Goal: Task Accomplishment & Management: Complete application form

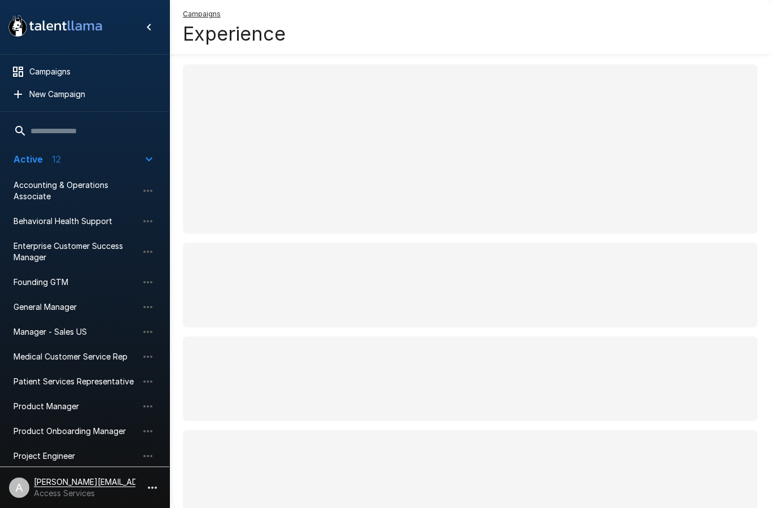
click at [90, 81] on div "Campaigns" at bounding box center [85, 72] width 160 height 20
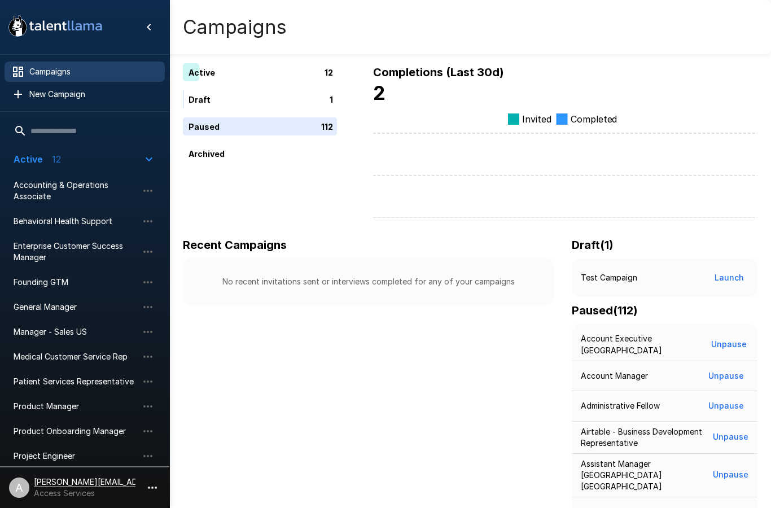
click at [152, 481] on button "button" at bounding box center [152, 487] width 19 height 19
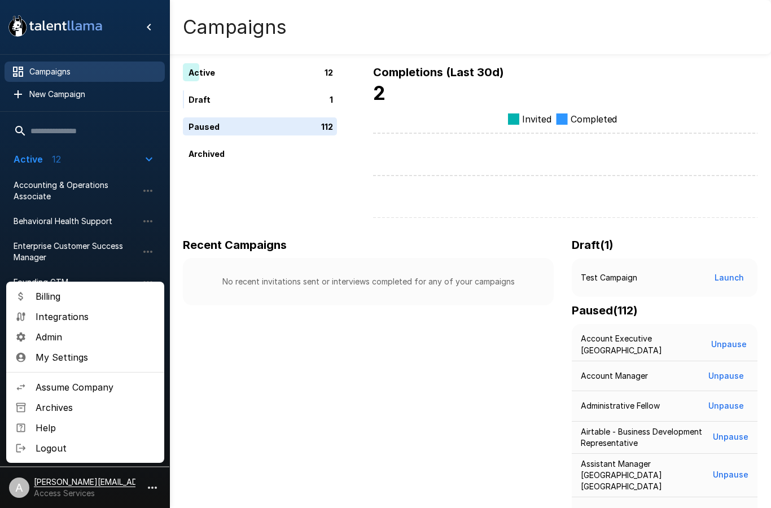
click at [127, 381] on span "Assume Company" at bounding box center [96, 388] width 120 height 14
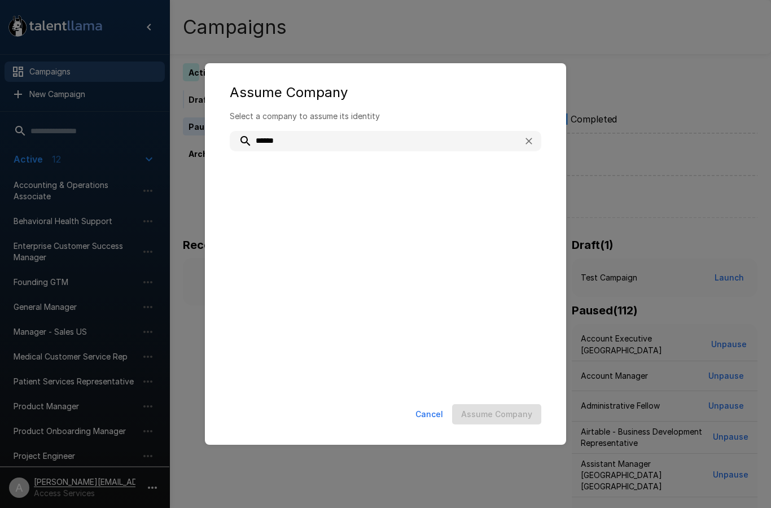
type input "******"
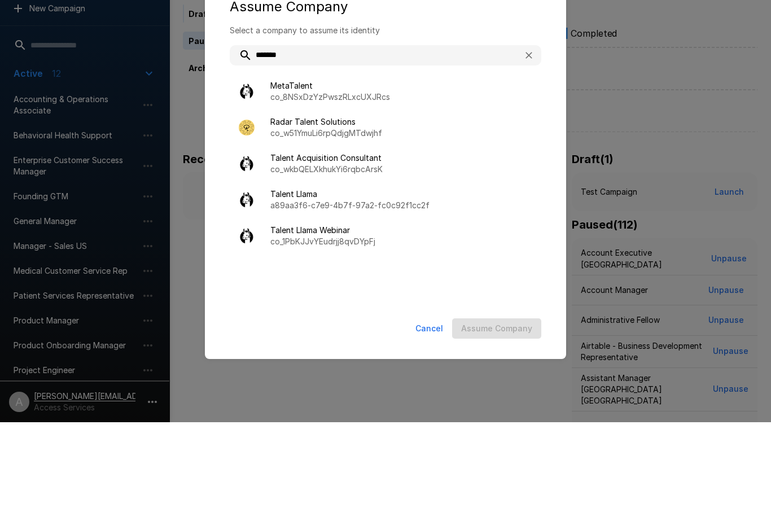
click at [385, 274] on span "Talent Llama" at bounding box center [402, 279] width 262 height 11
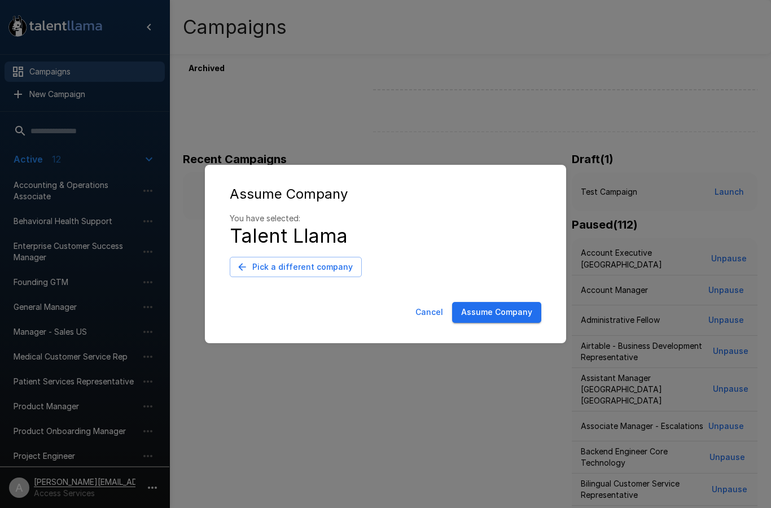
click at [525, 323] on button "Assume Company" at bounding box center [496, 312] width 89 height 21
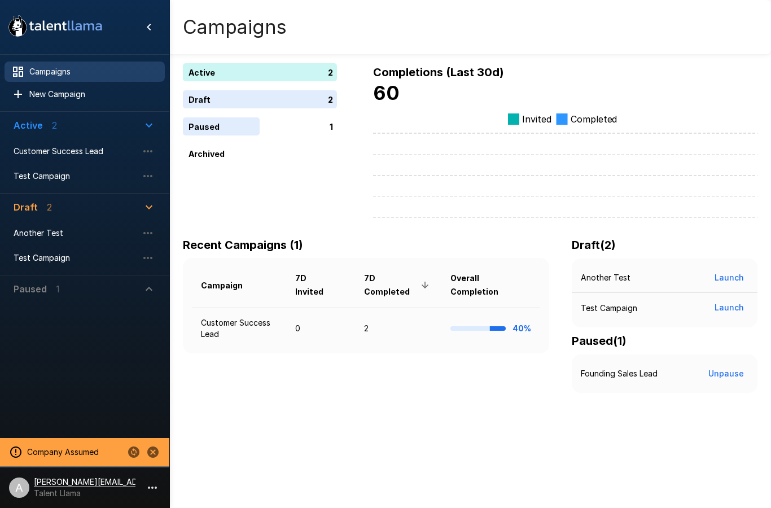
click at [89, 150] on span "Customer Success Lead" at bounding box center [76, 151] width 124 height 11
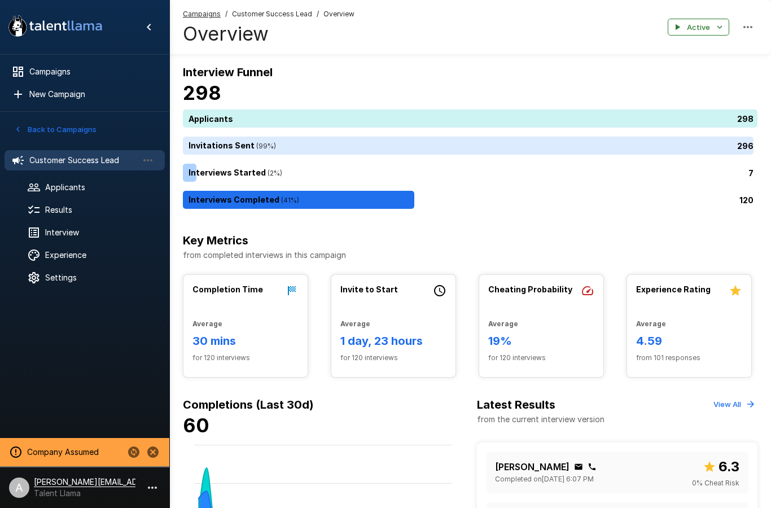
click at [88, 192] on span "Applicants" at bounding box center [100, 187] width 111 height 11
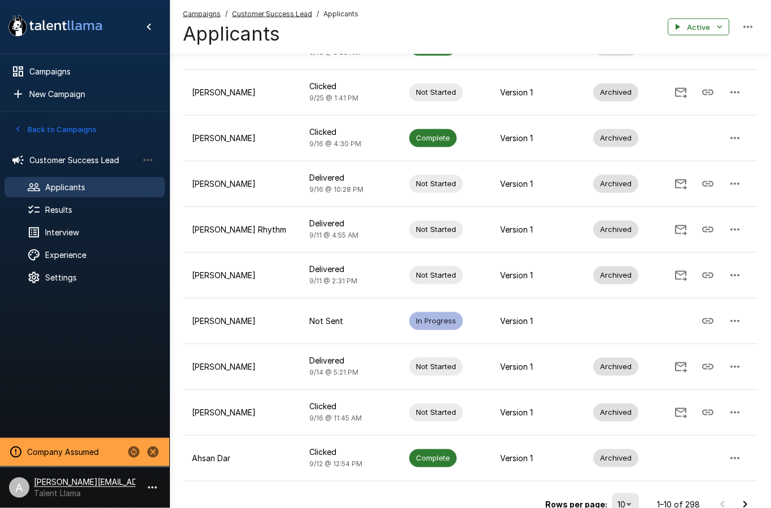
scroll to position [172, 0]
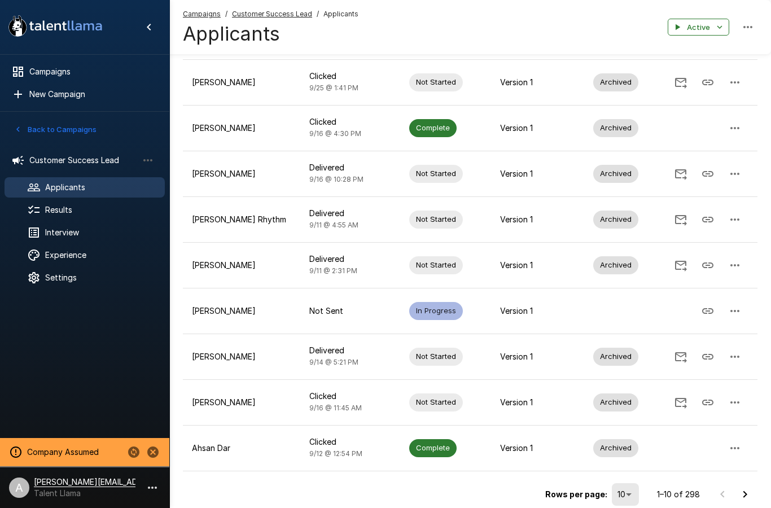
click at [738, 306] on icon "button" at bounding box center [736, 311] width 14 height 14
click at [692, 281] on span "Reset Interview" at bounding box center [679, 279] width 72 height 14
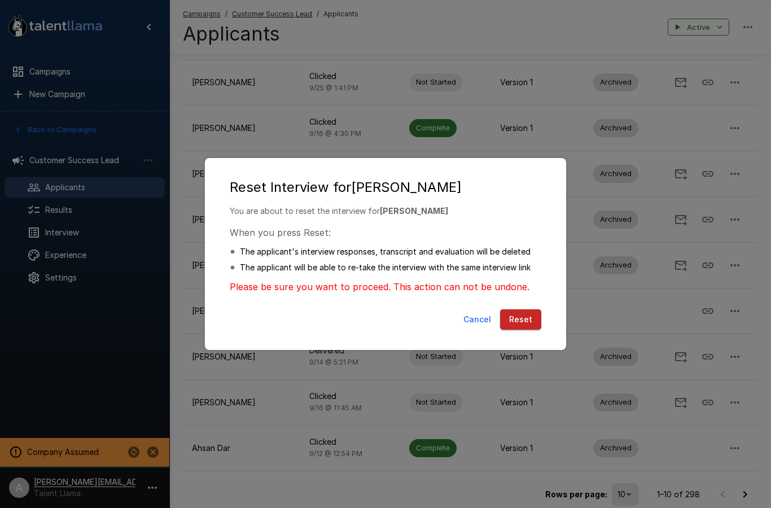
click at [529, 330] on button "Reset" at bounding box center [520, 319] width 41 height 21
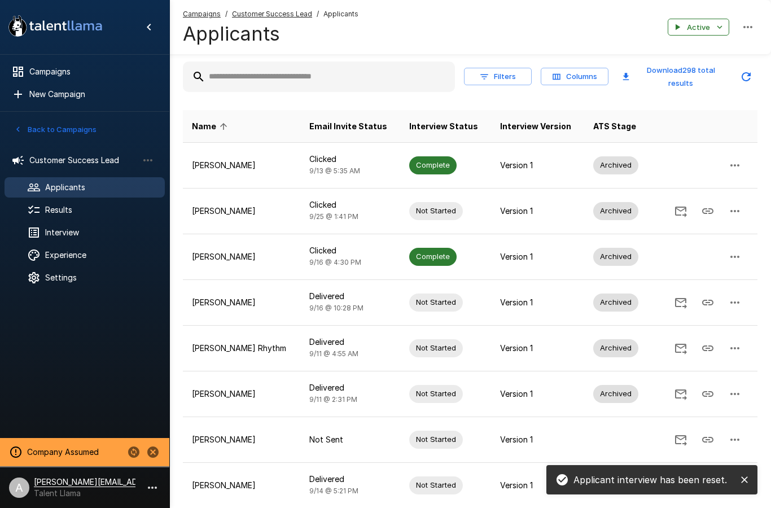
scroll to position [0, 0]
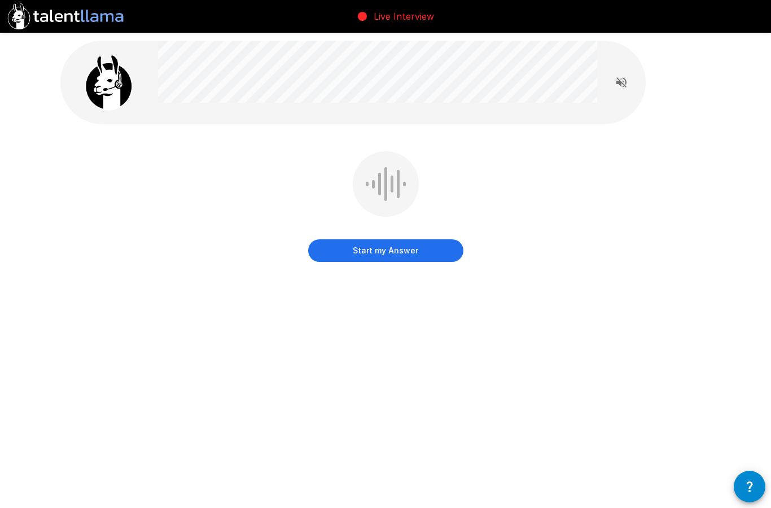
click at [401, 252] on button "Start my Answer" at bounding box center [385, 250] width 155 height 23
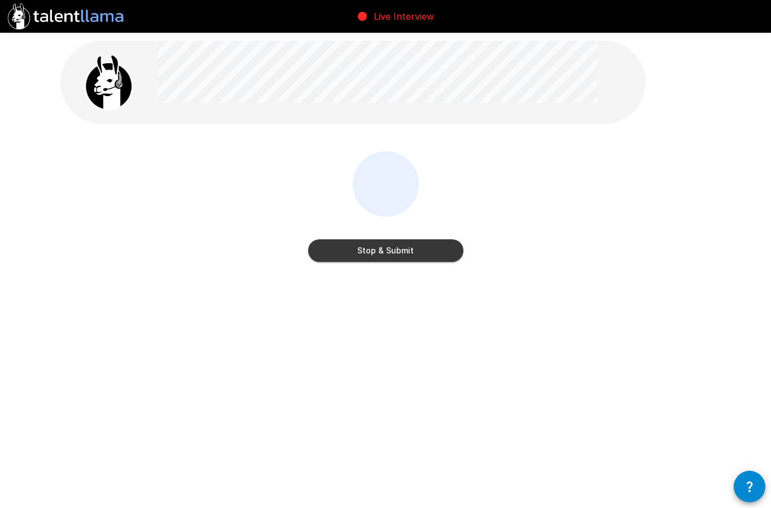
click at [428, 247] on button "Stop & Submit" at bounding box center [385, 250] width 155 height 23
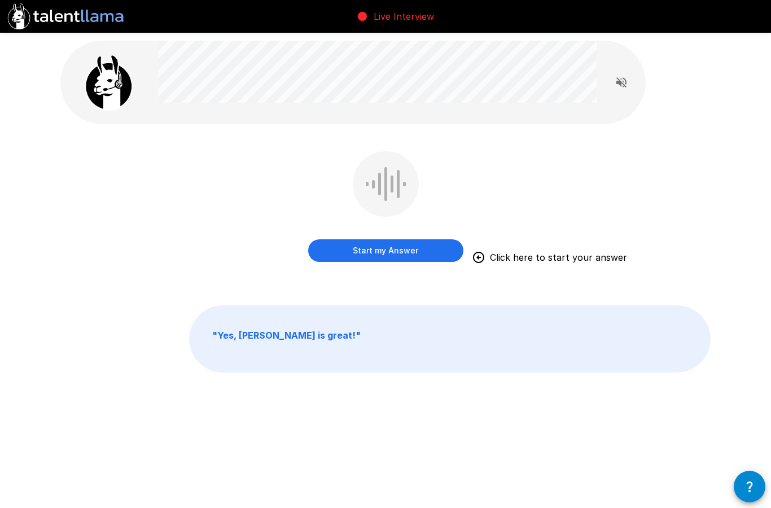
click at [11, 306] on div "Start my Answer Click here to start your answer " Yes, [PERSON_NAME] is great! "" at bounding box center [385, 231] width 771 height 463
click at [404, 245] on button "Start my Answer" at bounding box center [385, 250] width 155 height 23
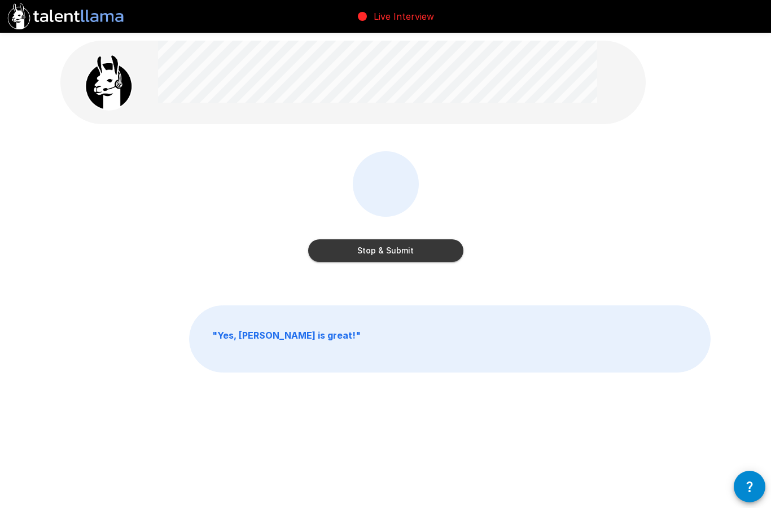
click at [409, 254] on button "Stop & Submit" at bounding box center [385, 250] width 155 height 23
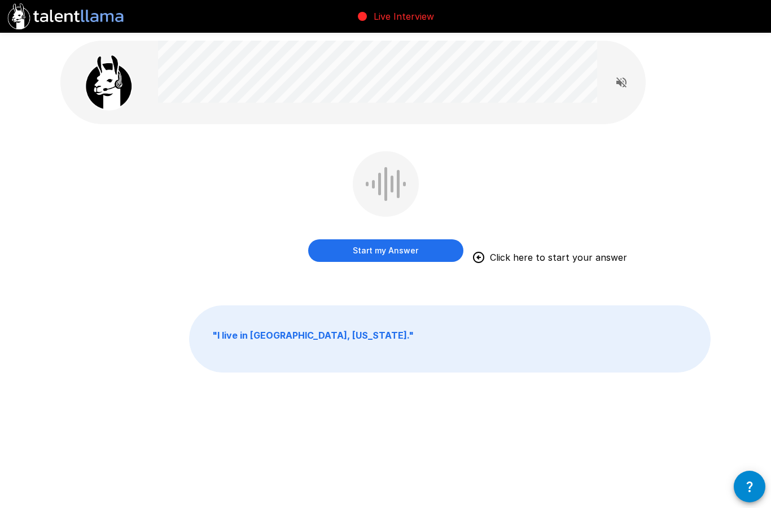
click at [383, 246] on button "Start my Answer" at bounding box center [385, 250] width 155 height 23
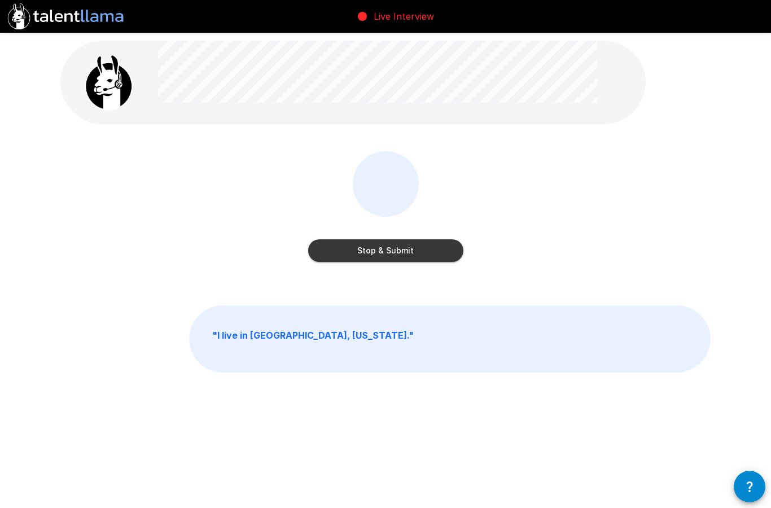
click at [415, 259] on button "Stop & Submit" at bounding box center [385, 250] width 155 height 23
